Goal: Find contact information: Find contact information

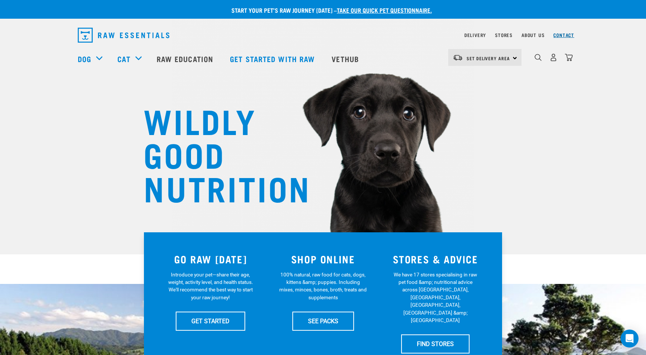
click at [563, 34] on link "Contact" at bounding box center [563, 35] width 21 height 3
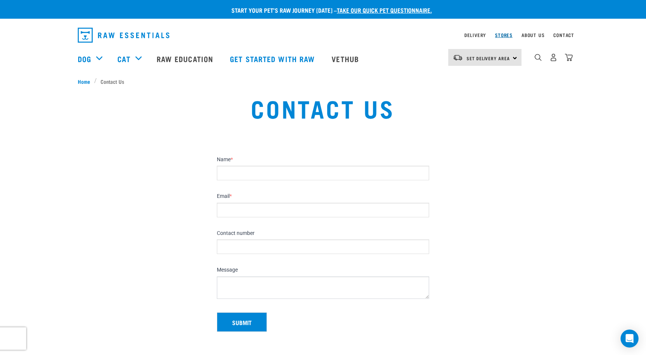
click at [504, 36] on link "Stores" at bounding box center [504, 35] width 18 height 3
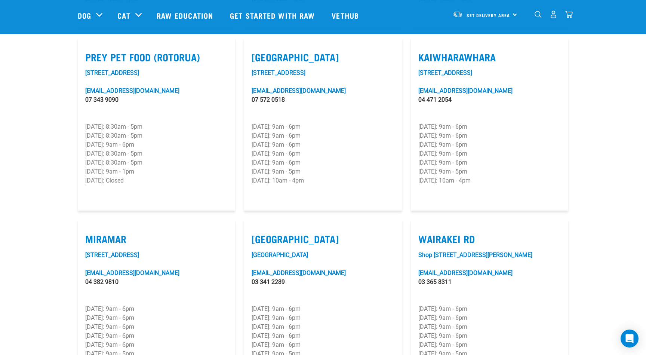
scroll to position [979, 0]
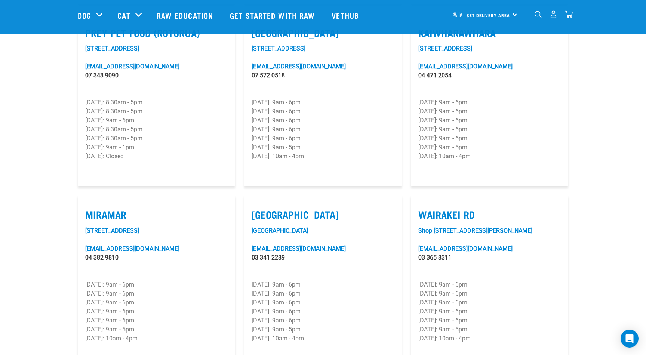
drag, startPoint x: 461, startPoint y: 239, endPoint x: 409, endPoint y: 192, distance: 69.9
click at [409, 192] on div "Wairakei Rd [STREET_ADDRESS][PERSON_NAME][EMAIL_ADDRESS][DOMAIN_NAME] 03 365 83…" at bounding box center [489, 282] width 166 height 182
copy article "Wairakei Rd Shop [STREET_ADDRESS][GEOGRAPHIC_DATA][PERSON_NAME][EMAIL_ADDRESS][…"
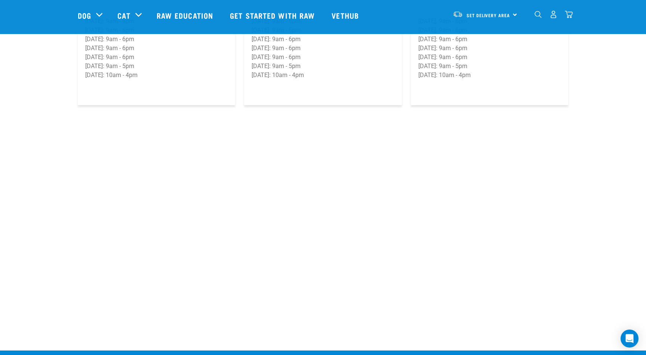
scroll to position [1262, 0]
